Goal: Navigation & Orientation: Find specific page/section

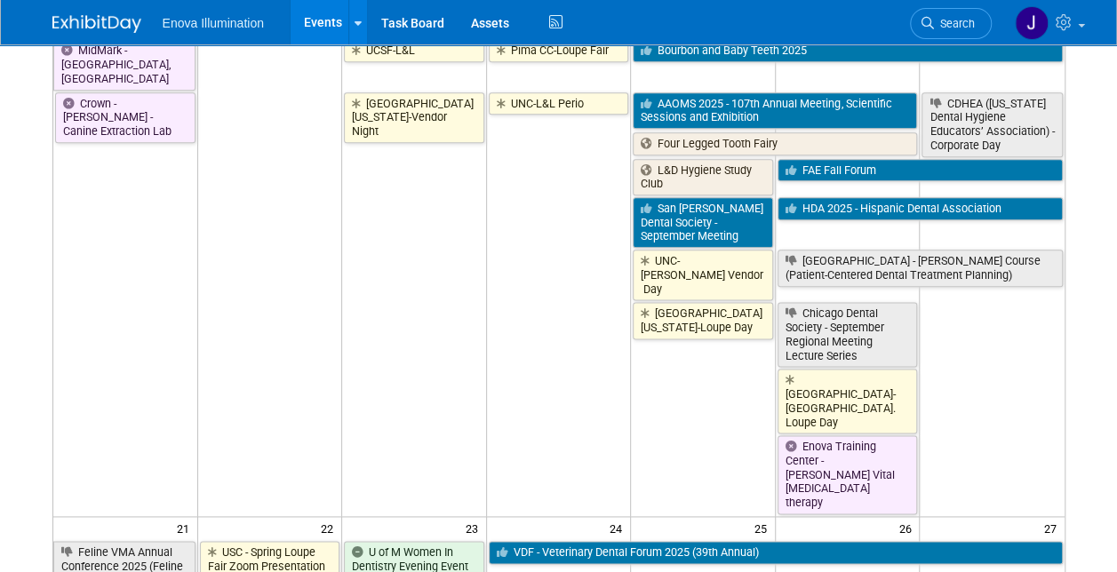
scroll to position [800, 0]
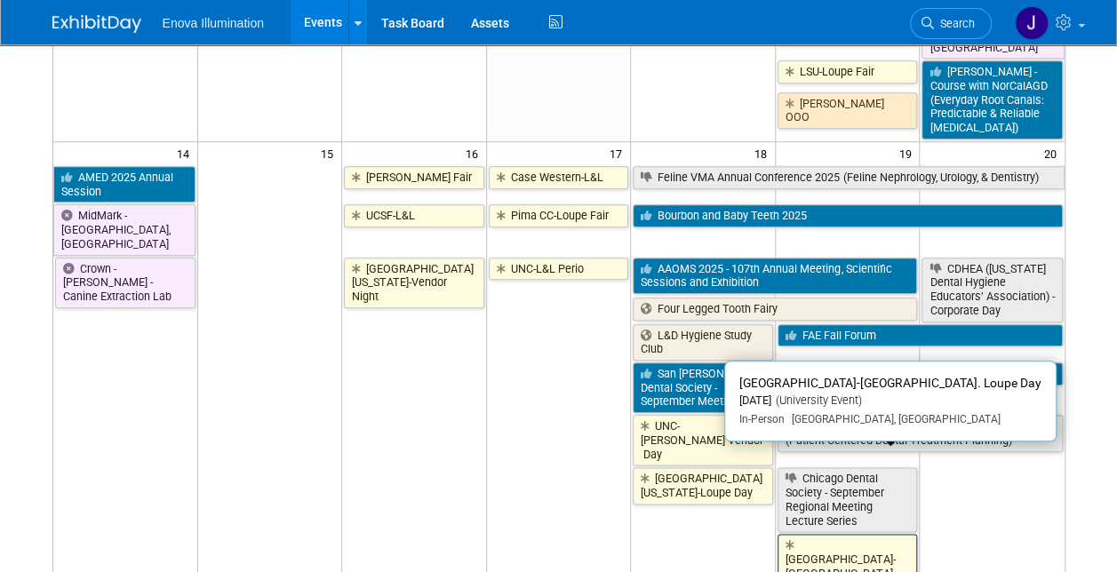
click at [863, 534] on link "[GEOGRAPHIC_DATA]-[GEOGRAPHIC_DATA]. Loupe Day" at bounding box center [847, 566] width 140 height 65
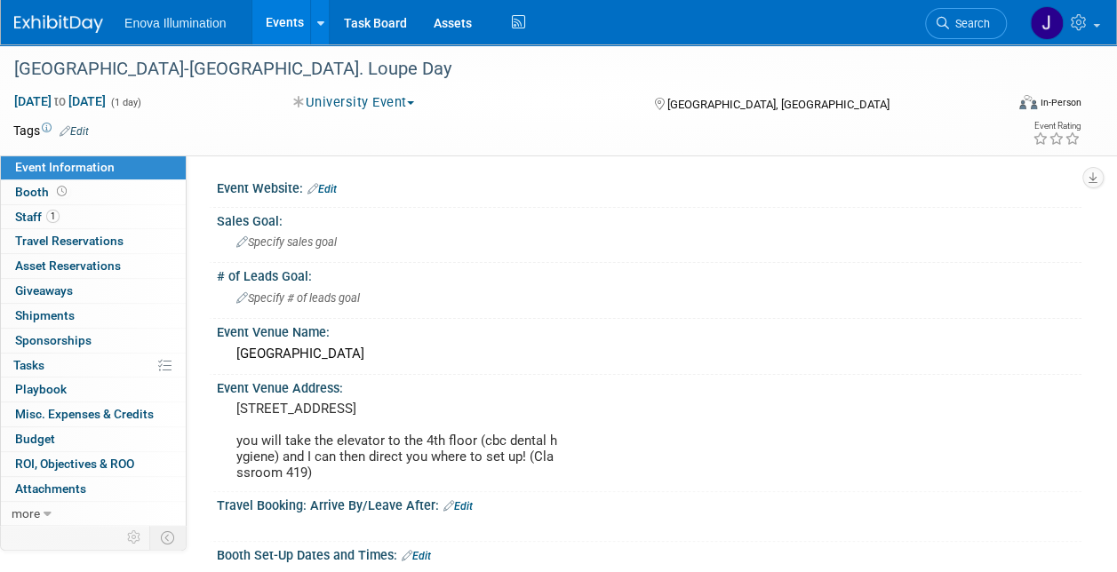
click at [283, 11] on link "Events" at bounding box center [284, 22] width 65 height 44
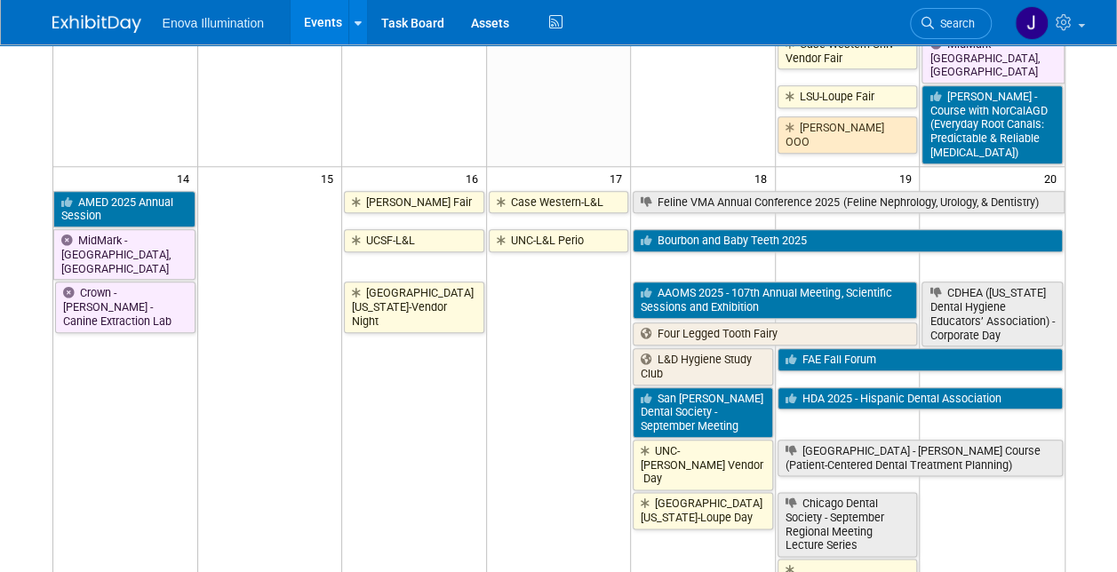
scroll to position [888, 0]
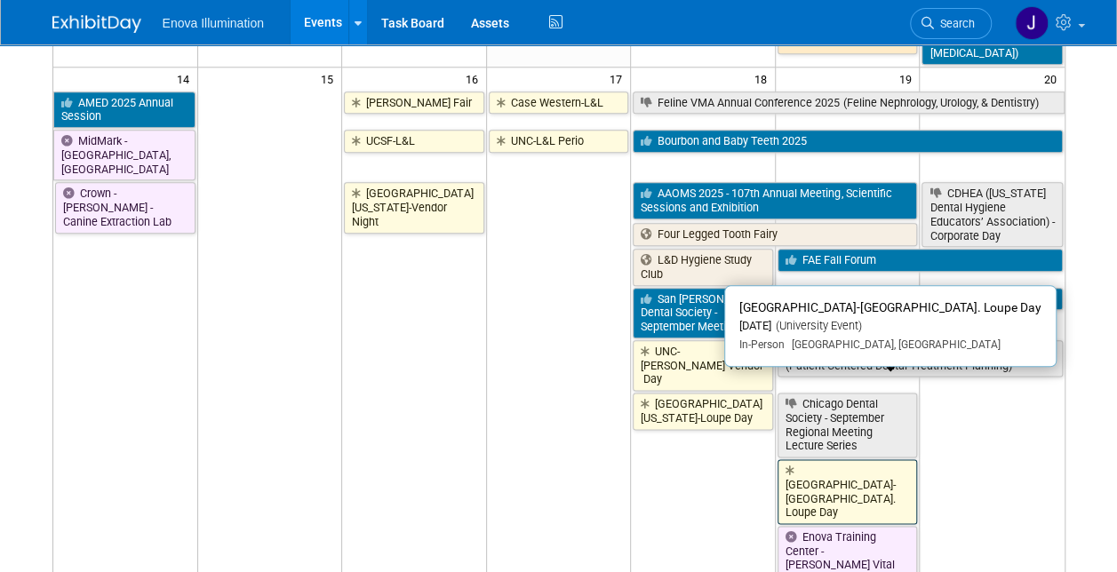
click at [832, 459] on link "[GEOGRAPHIC_DATA]-[GEOGRAPHIC_DATA]. Loupe Day" at bounding box center [847, 491] width 140 height 65
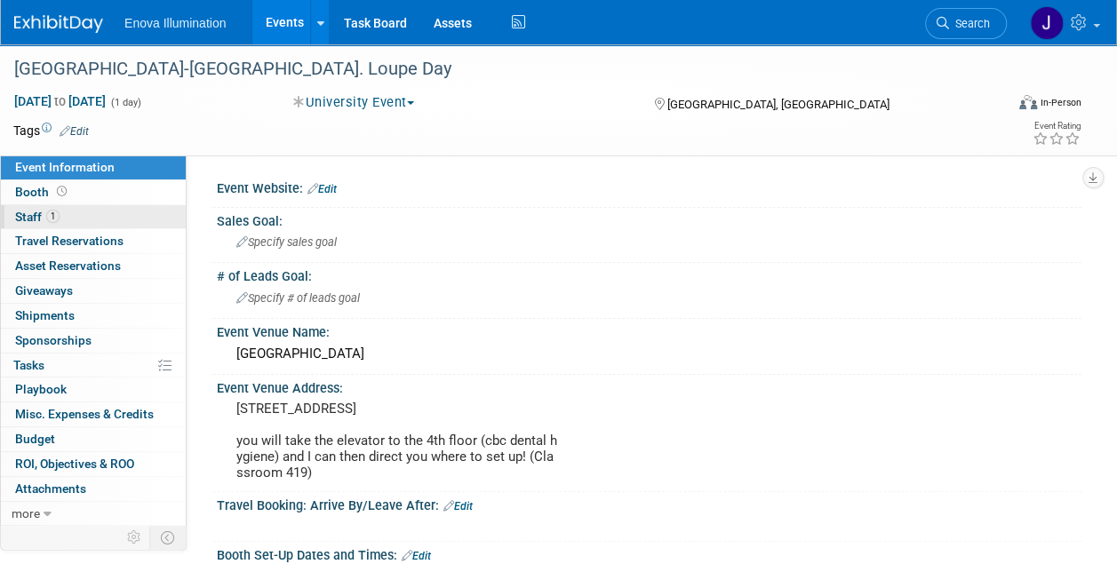
click at [35, 211] on span "Staff 1" at bounding box center [37, 217] width 44 height 14
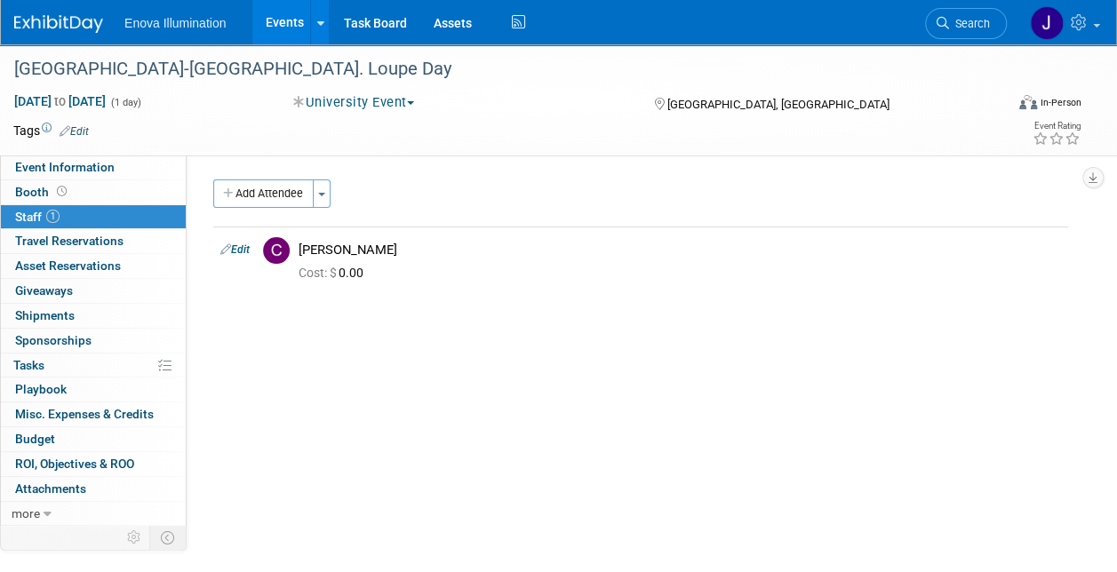
click at [290, 11] on link "Events" at bounding box center [284, 22] width 65 height 44
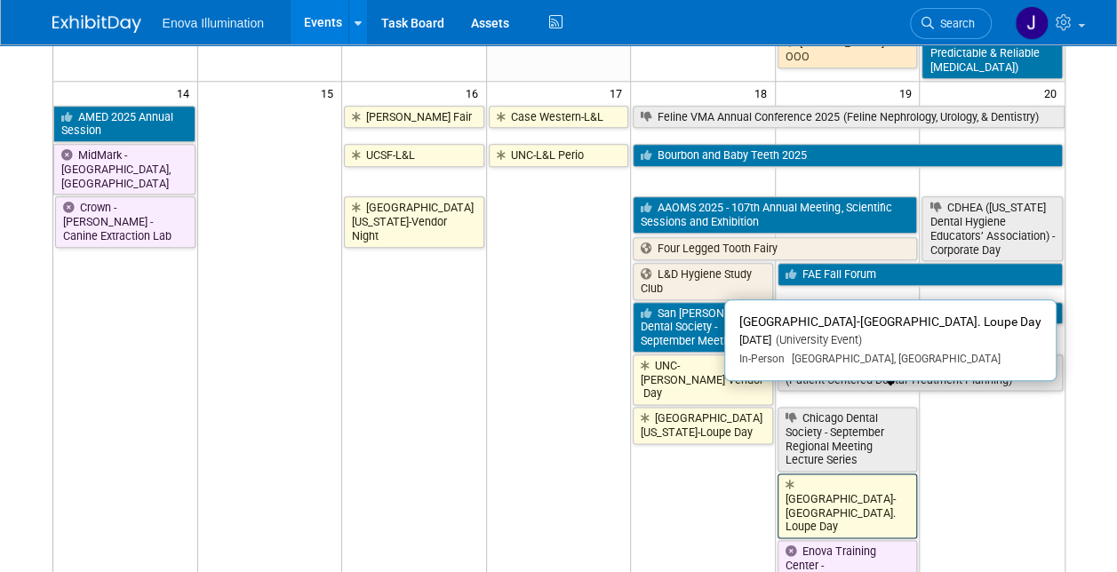
scroll to position [800, 0]
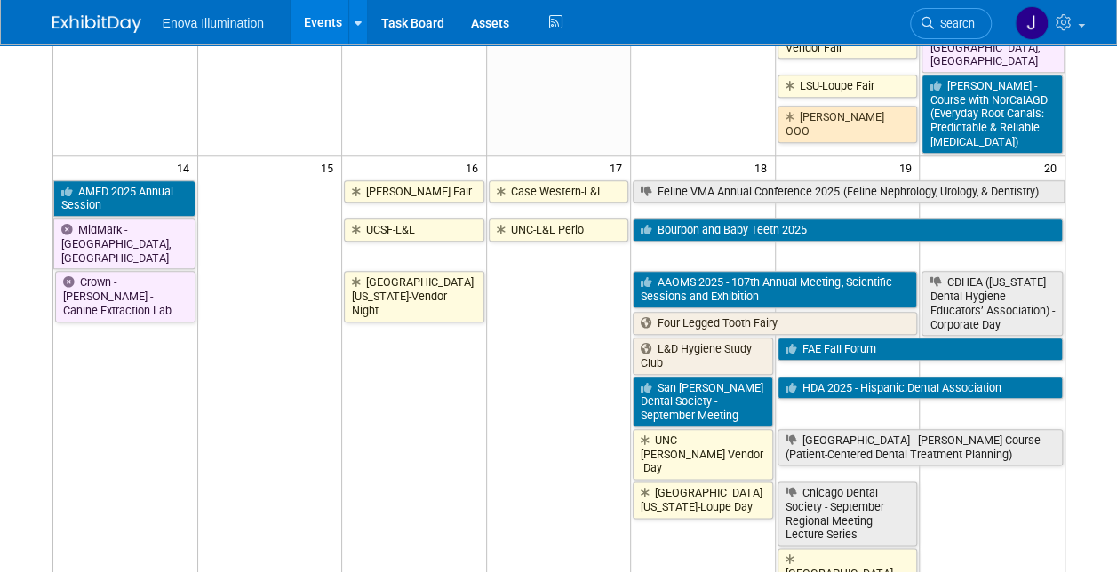
click at [89, 352] on td "Crown - [PERSON_NAME] - Canine Extraction Lab" at bounding box center [125, 481] width 145 height 424
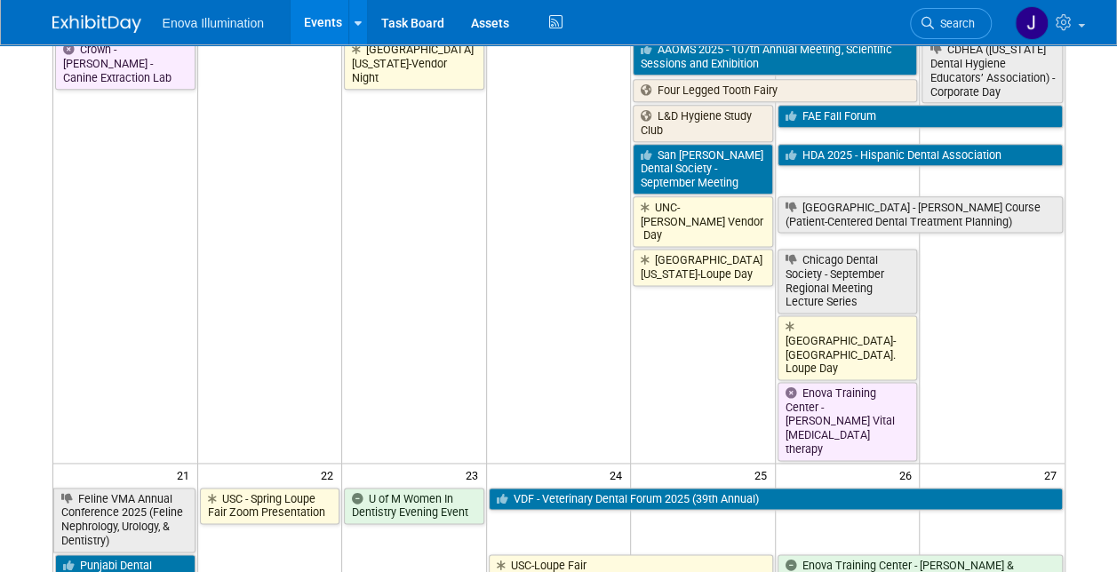
scroll to position [1155, 0]
